Goal: Task Accomplishment & Management: Complete application form

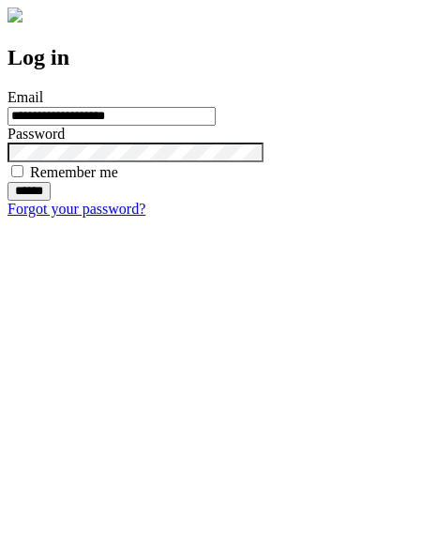
type input "**********"
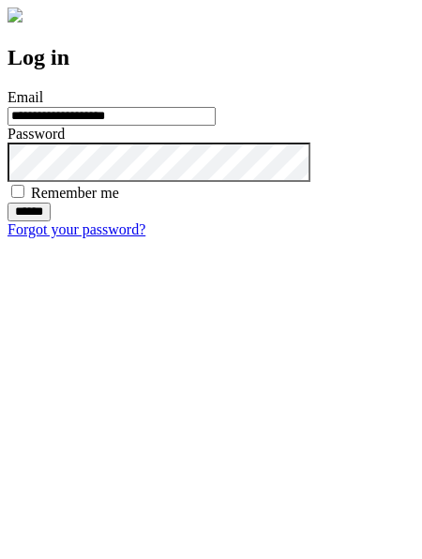
click at [51, 221] on input "******" at bounding box center [28, 211] width 43 height 19
